Goal: Task Accomplishment & Management: Use online tool/utility

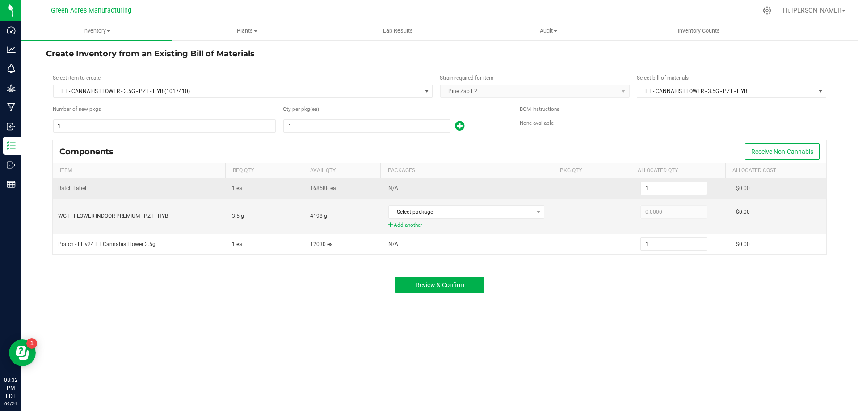
click at [153, 197] on td "Batch Label" at bounding box center [140, 188] width 174 height 21
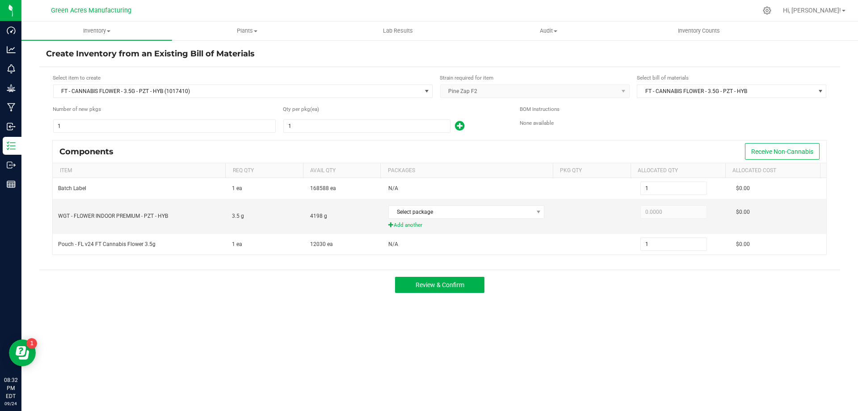
drag, startPoint x: 349, startPoint y: 346, endPoint x: 322, endPoint y: 357, distance: 29.5
click at [322, 357] on div "Inventory All packages All inventory Waste log Create inventory Plants All plan…" at bounding box center [439, 215] width 836 height 389
drag, startPoint x: 516, startPoint y: 384, endPoint x: 518, endPoint y: 378, distance: 5.7
click at [518, 379] on div "Inventory All packages All inventory Waste log Create inventory Plants All plan…" at bounding box center [439, 215] width 836 height 389
click at [205, 96] on span "FT - CANNABIS FLOWER - 3.5G - PZT - HYB (1017410)" at bounding box center [237, 91] width 367 height 13
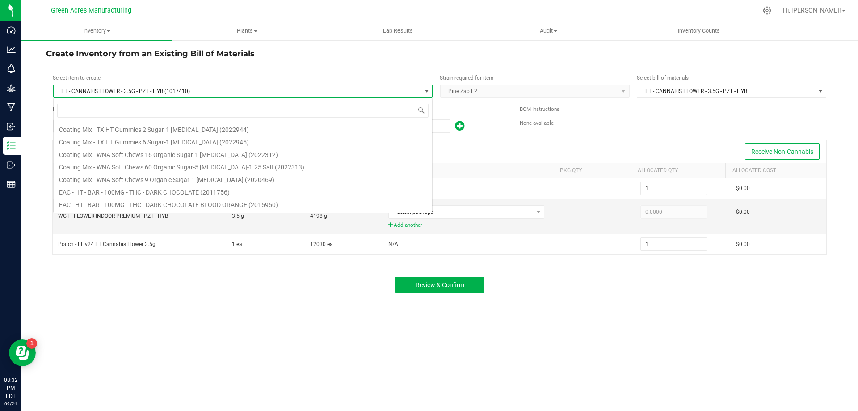
scroll to position [13, 379]
click at [202, 96] on span "FT - CANNABIS FLOWER - 3.5G - PZT - HYB (1017410)" at bounding box center [237, 91] width 367 height 13
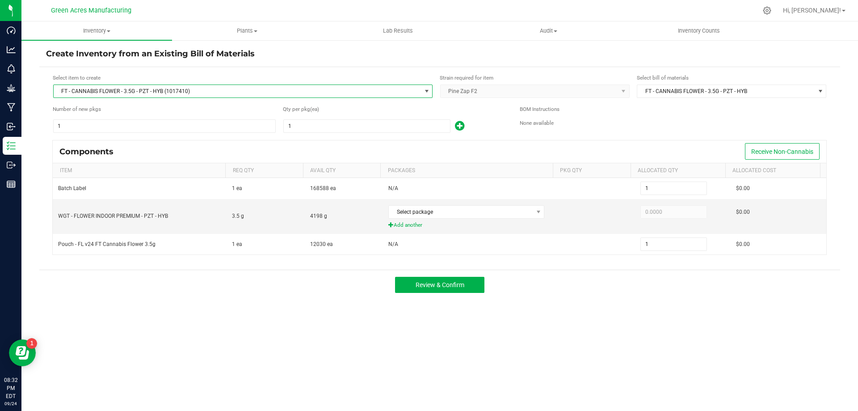
click at [231, 88] on span "FT - CANNABIS FLOWER - 3.5G - PZT - HYB (1017410)" at bounding box center [237, 91] width 367 height 13
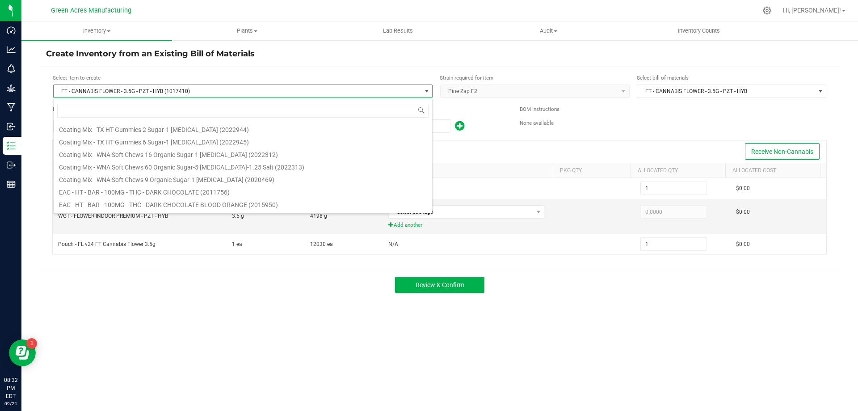
scroll to position [13, 379]
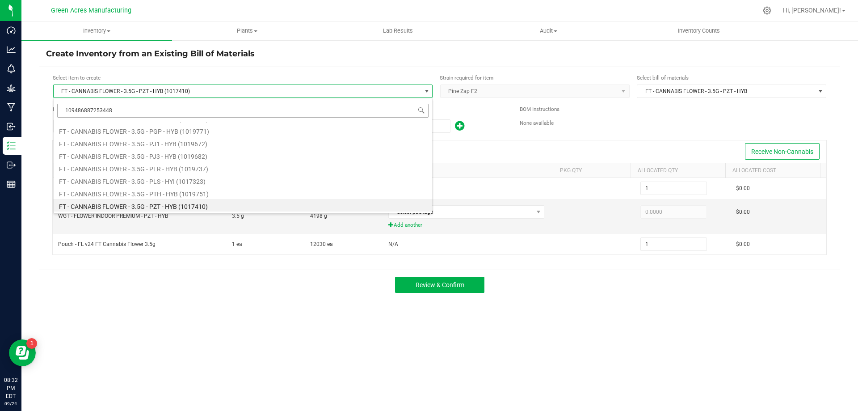
type input "1094868872534488"
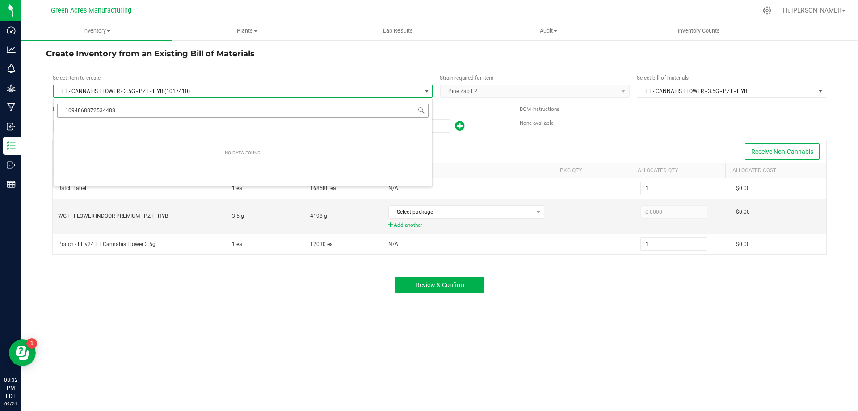
scroll to position [0, 0]
click at [207, 92] on span "FT - CANNABIS FLOWER - 3.5G - PZT - HYB (1017410)" at bounding box center [237, 91] width 367 height 13
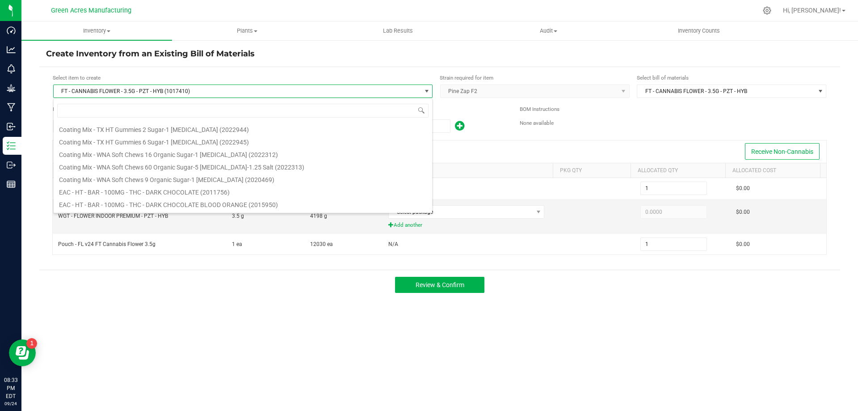
scroll to position [13, 379]
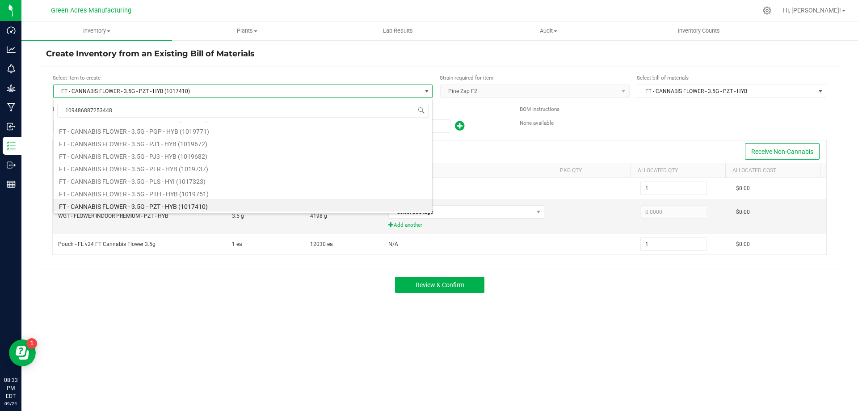
type input "1094868872534488"
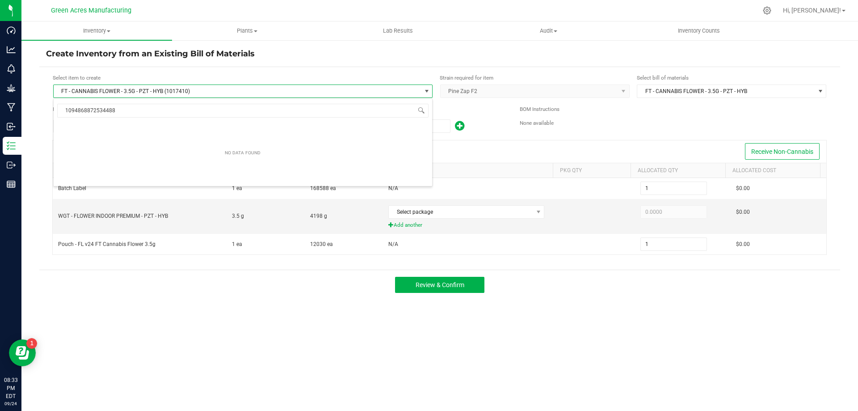
scroll to position [0, 0]
click at [620, 91] on kendo-dropdownlist "Pine Zap F2" at bounding box center [534, 90] width 189 height 13
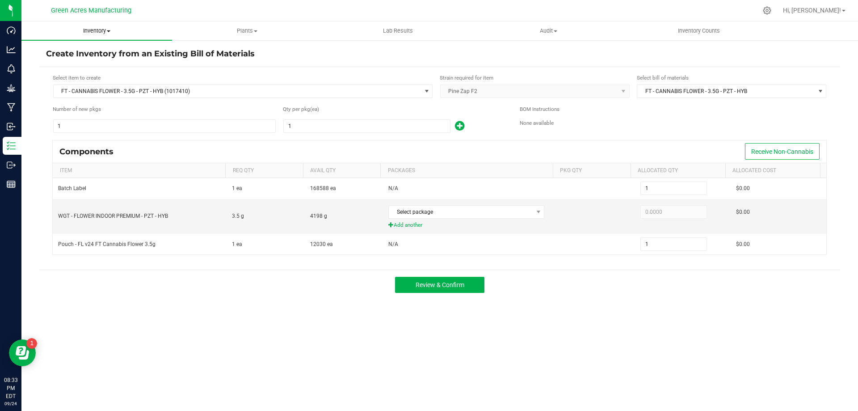
click at [100, 26] on uib-tab-heading "Inventory All packages All inventory Waste log Create inventory" at bounding box center [96, 30] width 151 height 19
click at [111, 31] on span "Inventory" at bounding box center [96, 31] width 151 height 8
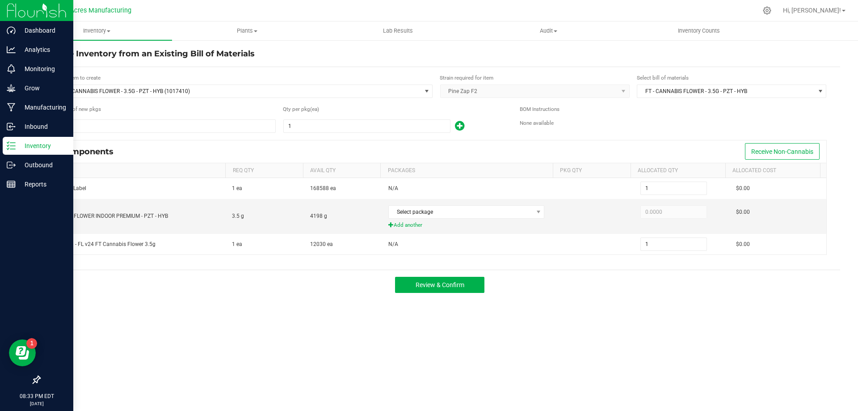
click at [45, 146] on p "Inventory" at bounding box center [43, 145] width 54 height 11
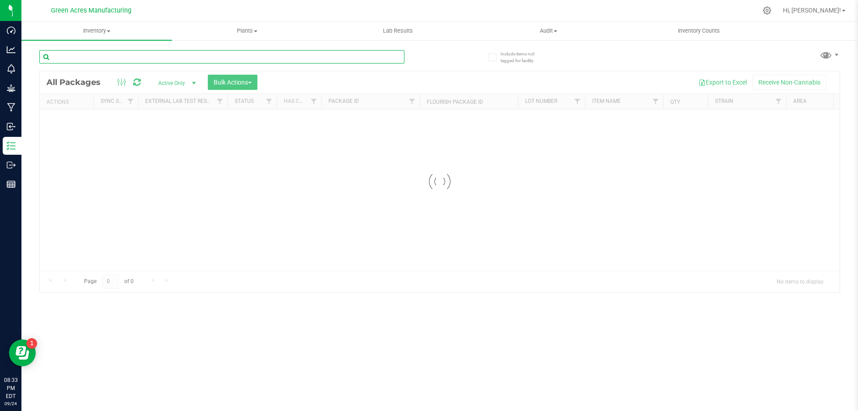
click at [197, 59] on input "text" at bounding box center [221, 56] width 365 height 13
type input "1094868872534488"
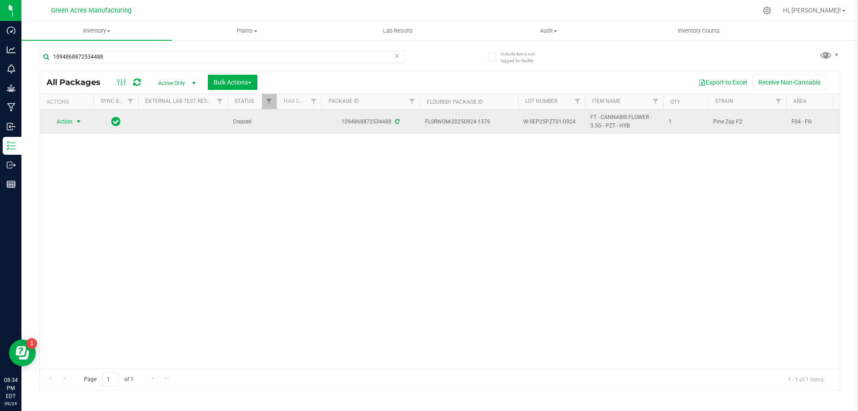
click at [82, 124] on span "select" at bounding box center [78, 121] width 7 height 7
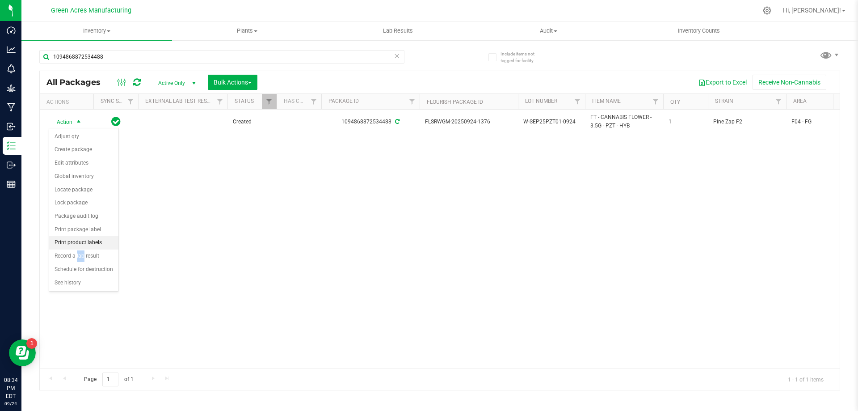
click at [79, 242] on li "Print product labels" at bounding box center [83, 242] width 69 height 13
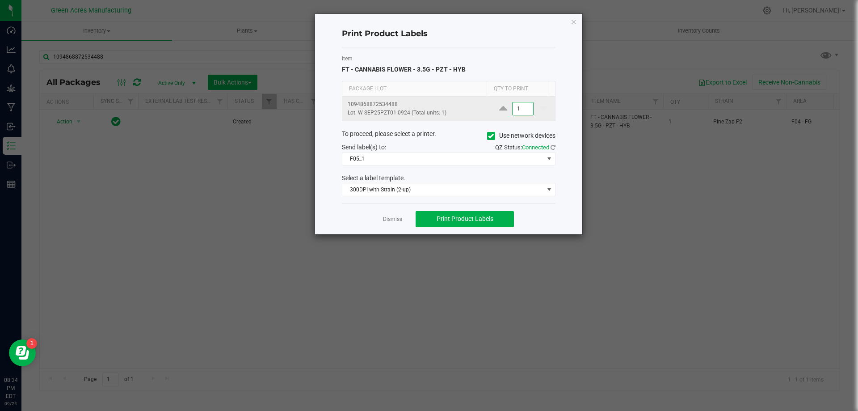
click at [522, 107] on input "1" at bounding box center [522, 108] width 21 height 13
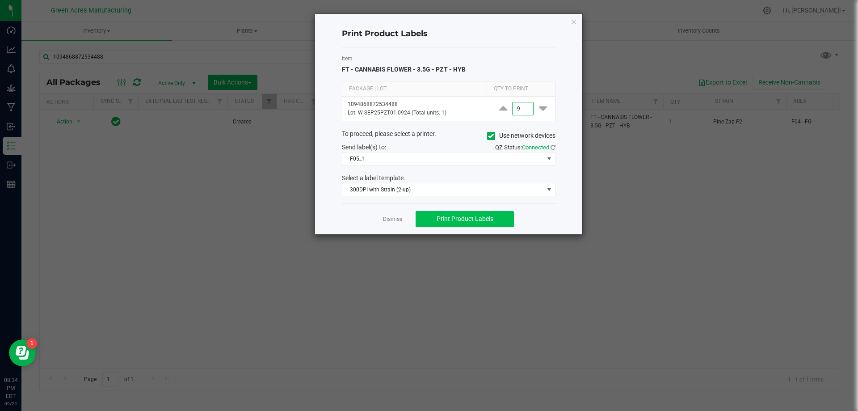
type input "9"
click at [500, 222] on button "Print Product Labels" at bounding box center [464, 219] width 98 height 16
click at [478, 284] on ngb-modal-window "Print Product Labels Item FT - CANNABIS FLOWER - 3.5G - PZT - HYB Package | Lot…" at bounding box center [432, 205] width 864 height 411
click at [573, 22] on icon "button" at bounding box center [574, 21] width 6 height 11
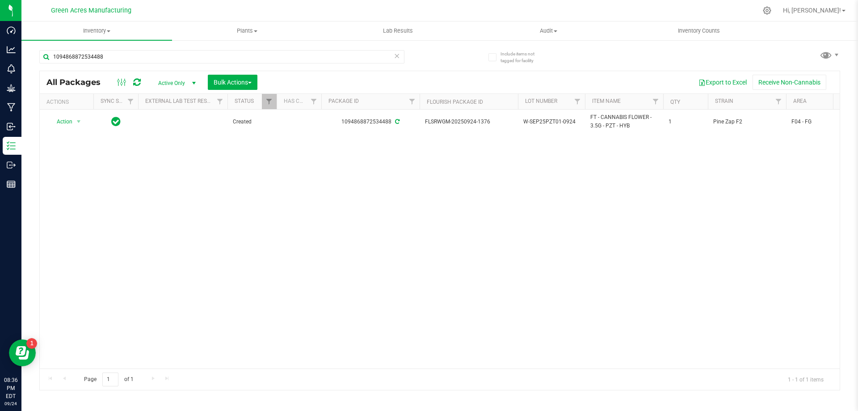
drag, startPoint x: 835, startPoint y: 4, endPoint x: 834, endPoint y: 13, distance: 9.0
click at [834, 3] on div "Hi, [PERSON_NAME]!" at bounding box center [814, 11] width 70 height 16
drag, startPoint x: 854, startPoint y: 10, endPoint x: 818, endPoint y: 7, distance: 35.4
click at [852, 9] on nav "Green Acres Manufacturing Hi, [PERSON_NAME]!" at bounding box center [439, 10] width 836 height 21
click at [816, 7] on span "Hi, [PERSON_NAME]!" at bounding box center [812, 10] width 58 height 7
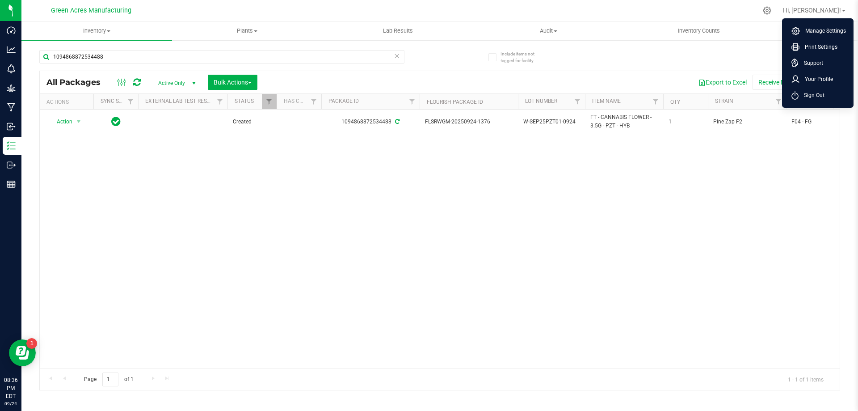
click at [812, 93] on span "Sign Out" at bounding box center [811, 95] width 26 height 9
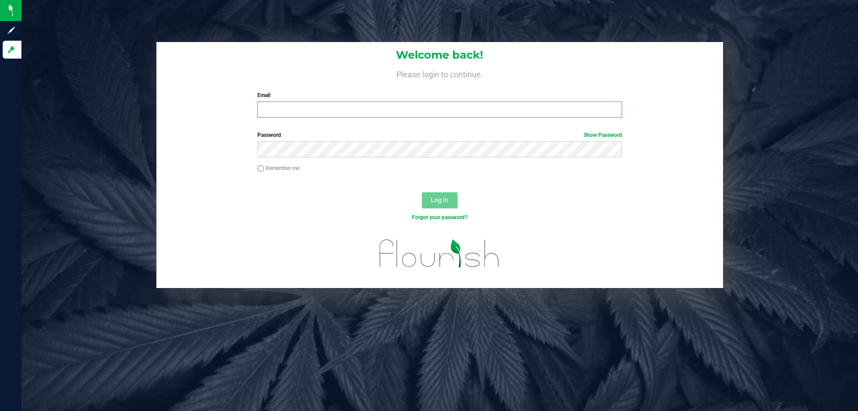
click at [354, 105] on input "Email" at bounding box center [439, 109] width 364 height 16
type input "[EMAIL_ADDRESS][DOMAIN_NAME]"
click at [422, 192] on button "Log In" at bounding box center [440, 200] width 36 height 16
